Goal: Transaction & Acquisition: Obtain resource

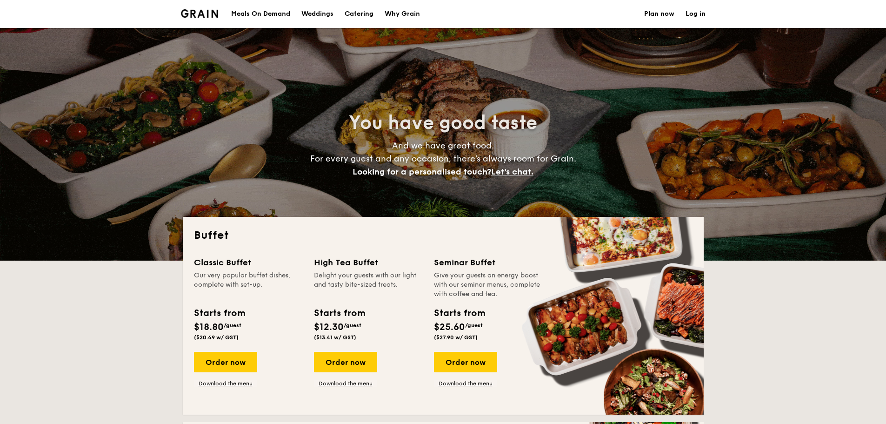
select select
click at [255, 9] on div "Meals On Demand" at bounding box center [260, 14] width 59 height 28
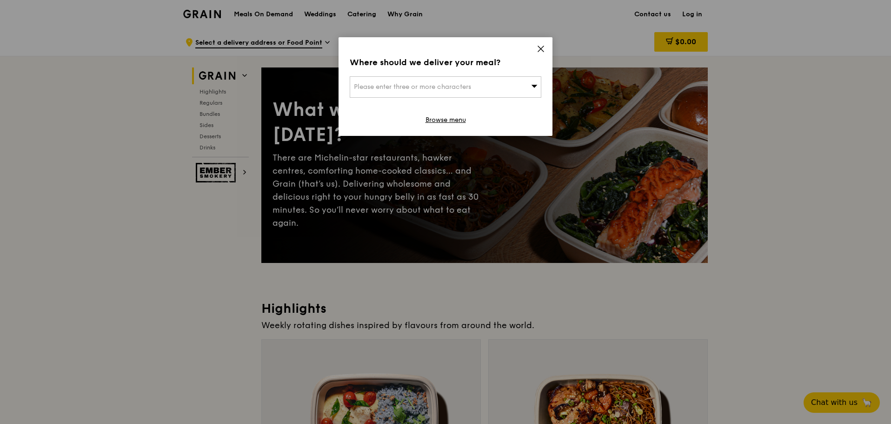
click at [536, 50] on div "Where should we deliver your meal? Please enter three or more characters Browse…" at bounding box center [446, 86] width 214 height 99
click at [539, 47] on icon at bounding box center [541, 49] width 8 height 8
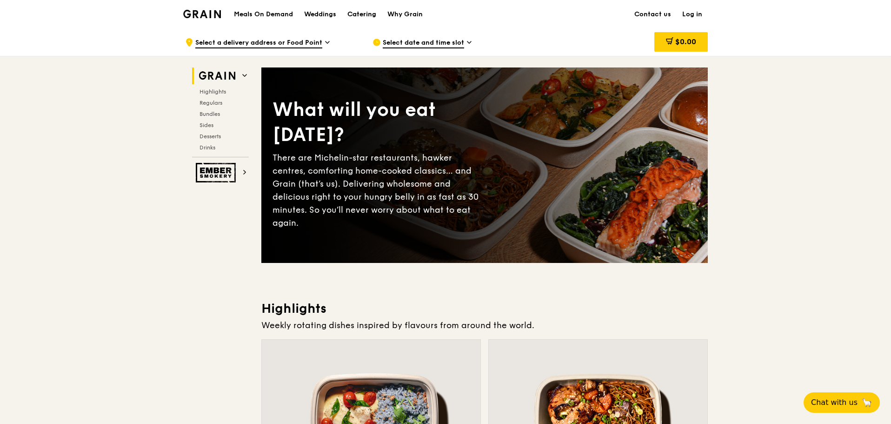
click at [363, 10] on div "Catering" at bounding box center [362, 14] width 29 height 28
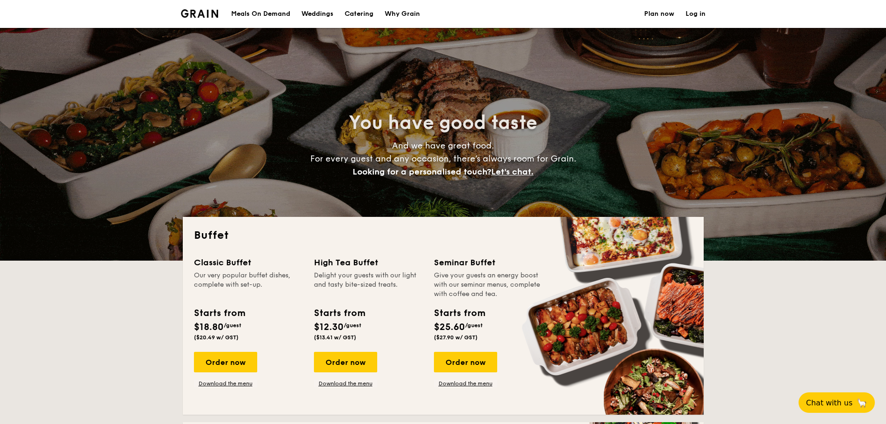
select select
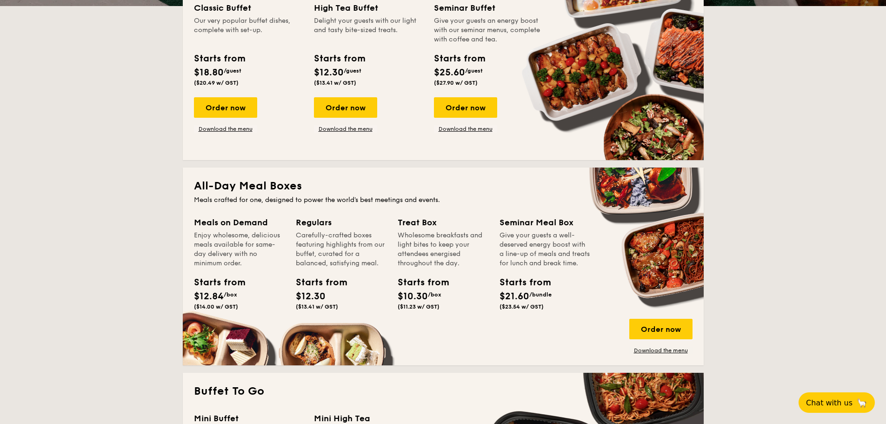
scroll to position [186, 0]
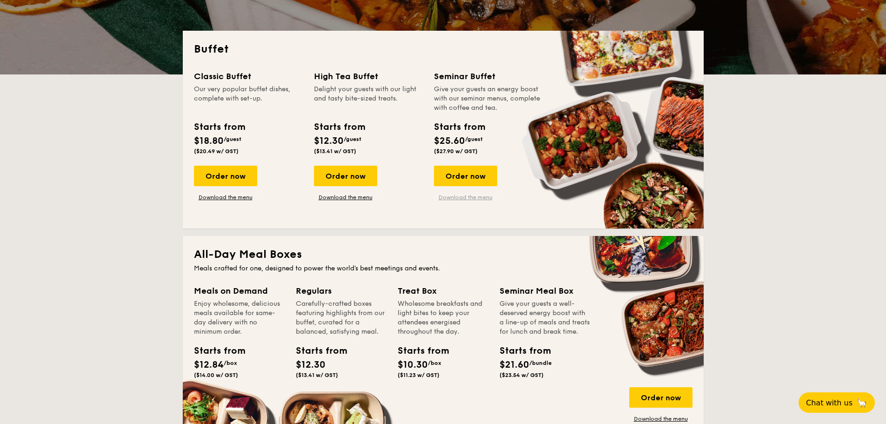
click at [475, 197] on link "Download the menu" at bounding box center [465, 197] width 63 height 7
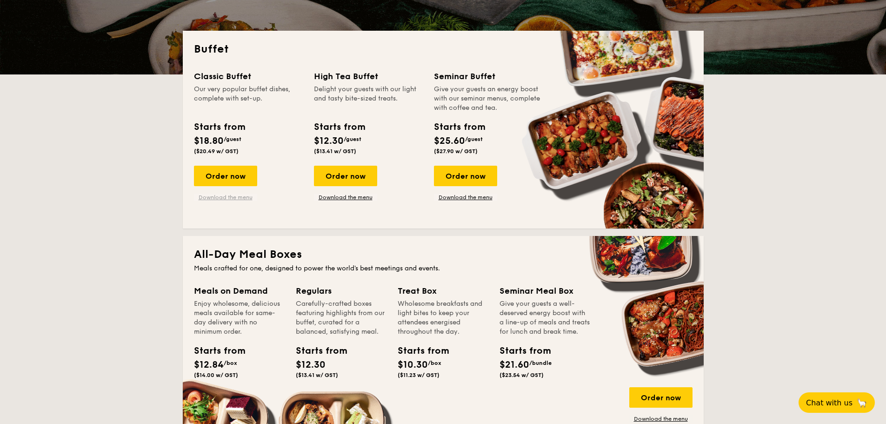
click at [221, 201] on link "Download the menu" at bounding box center [225, 197] width 63 height 7
